Goal: Task Accomplishment & Management: Manage account settings

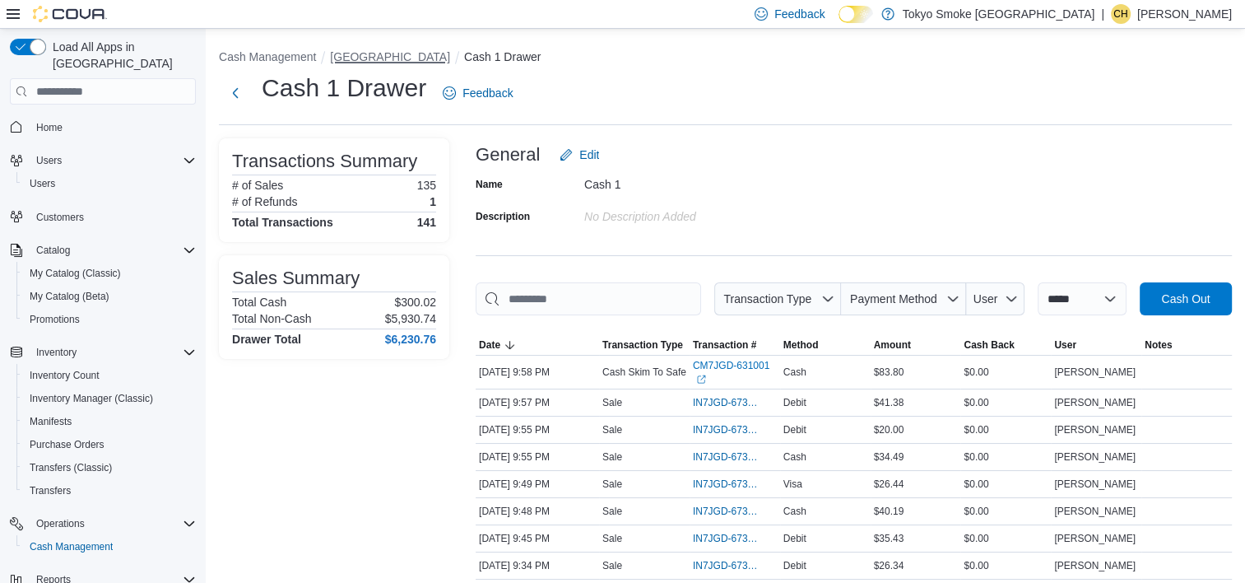
click at [408, 63] on button "[GEOGRAPHIC_DATA]" at bounding box center [390, 56] width 120 height 13
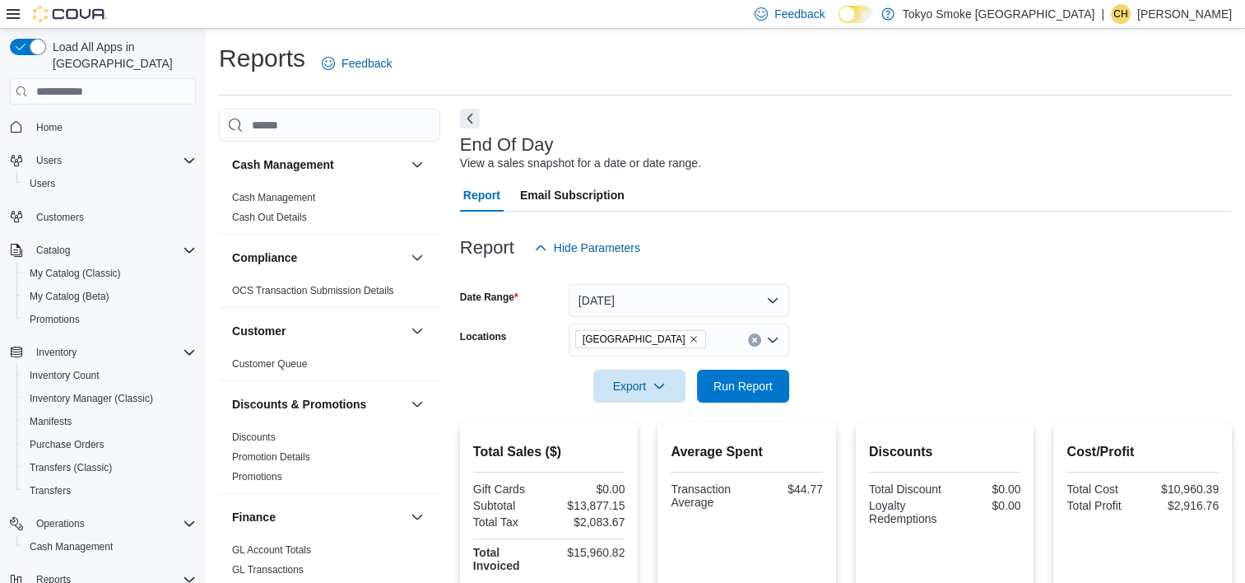
scroll to position [823, 0]
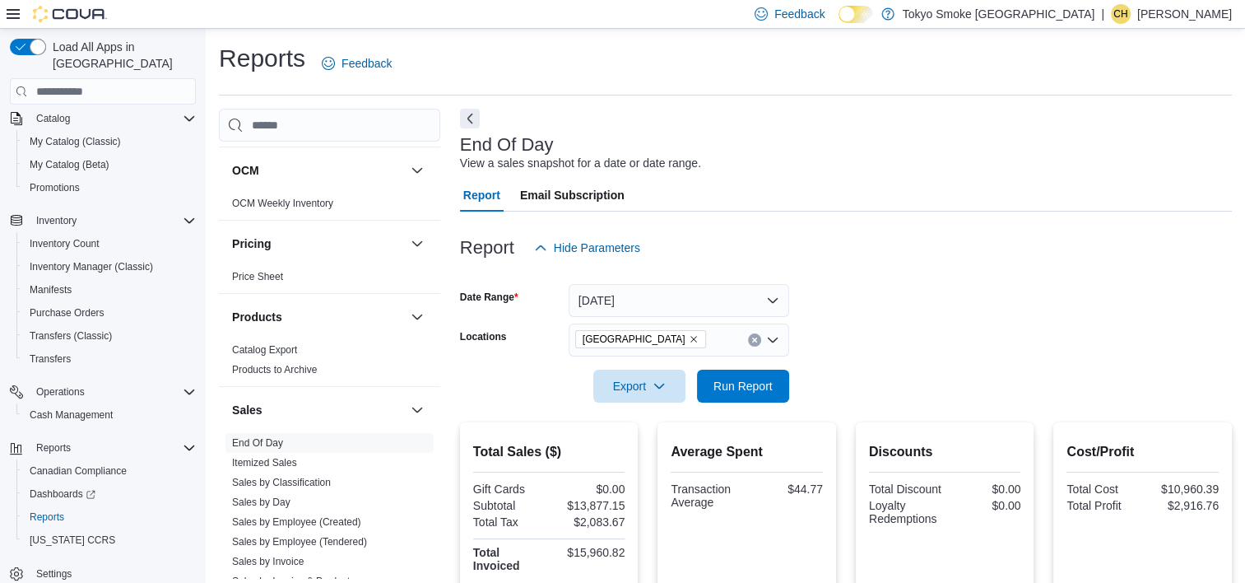
click at [1197, 13] on p "Courtney Hubley" at bounding box center [1184, 14] width 95 height 20
click at [1139, 20] on div "| CH Courtney Hubley" at bounding box center [1166, 14] width 131 height 20
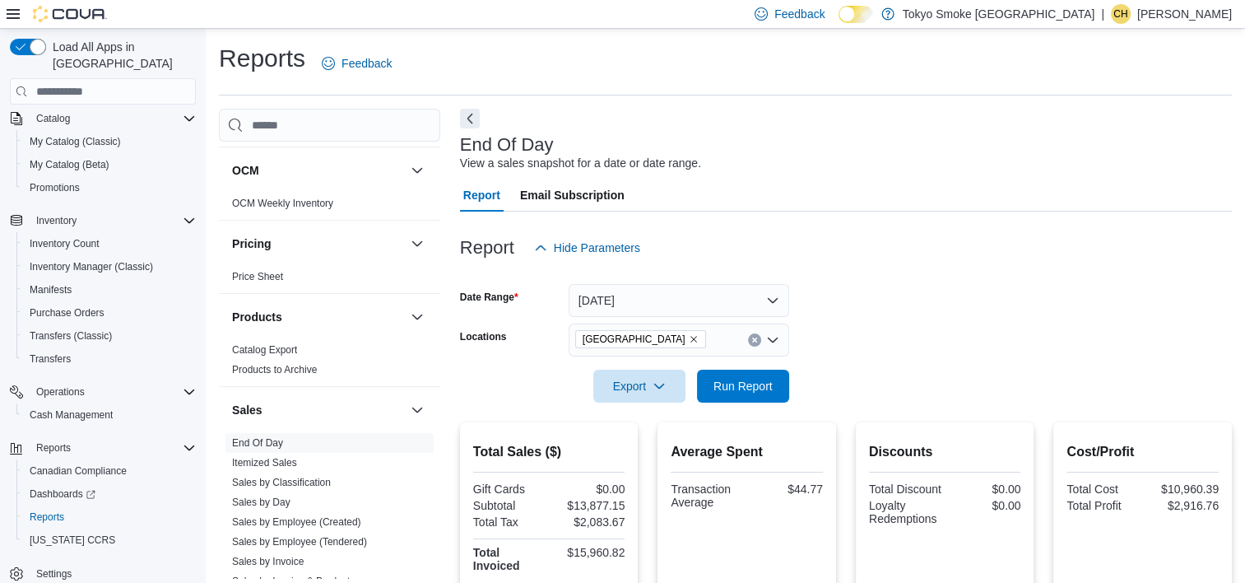
click at [1139, 20] on div "| CH Courtney Hubley" at bounding box center [1166, 14] width 131 height 20
click at [1172, 10] on p "[PERSON_NAME]" at bounding box center [1184, 14] width 95 height 20
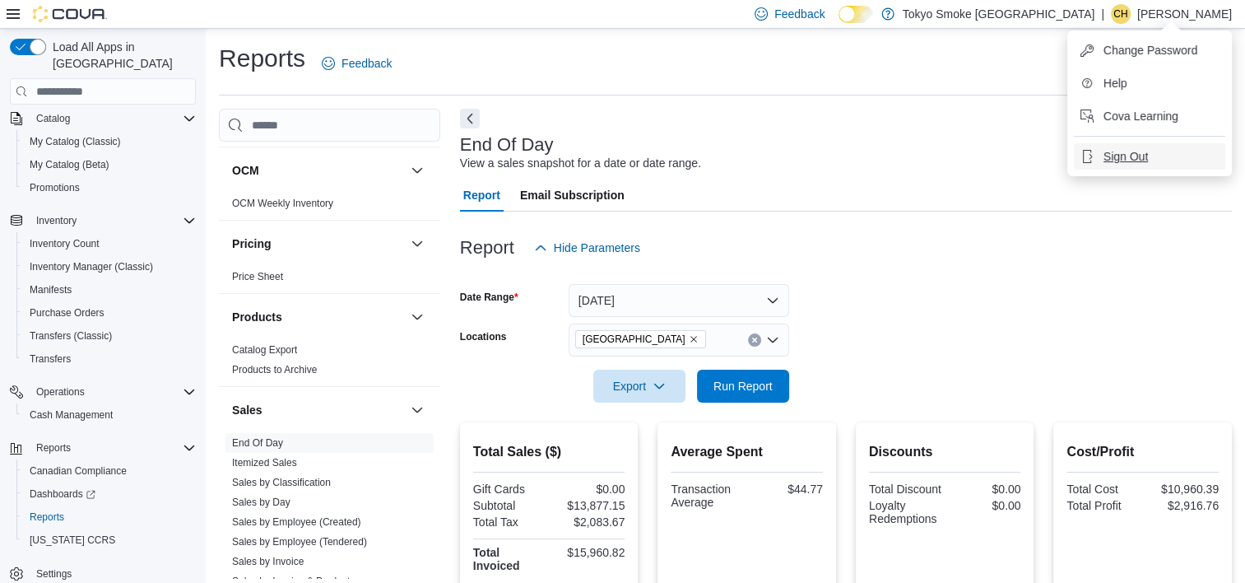
click at [1129, 161] on span "Sign Out" at bounding box center [1126, 156] width 44 height 16
